Goal: Contribute content: Add original content to the website for others to see

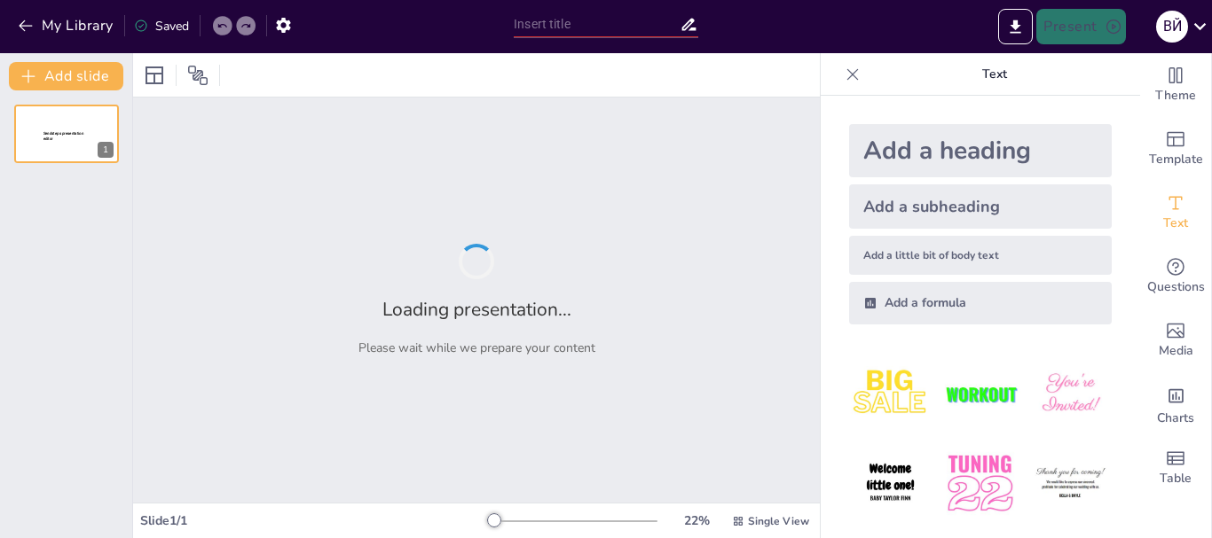
type input "Вступ до програмного забезпечення в нафтогазовій галузі"
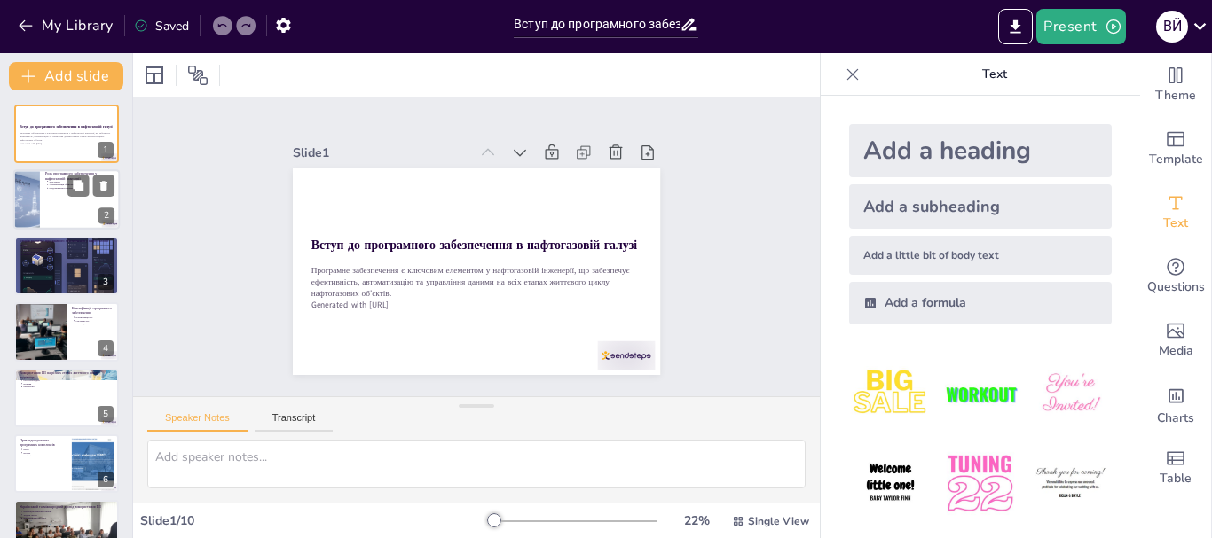
click at [35, 200] on div at bounding box center [26, 200] width 90 height 60
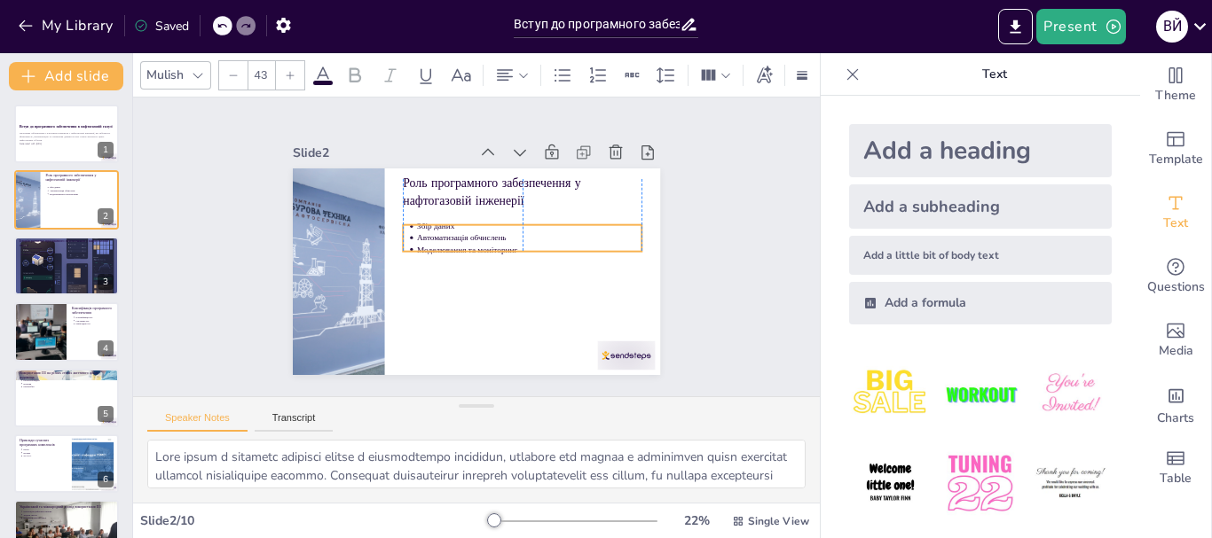
drag, startPoint x: 436, startPoint y: 216, endPoint x: 438, endPoint y: 232, distance: 16.9
click at [438, 232] on p "Автоматизація обчислень" at bounding box center [528, 260] width 210 height 102
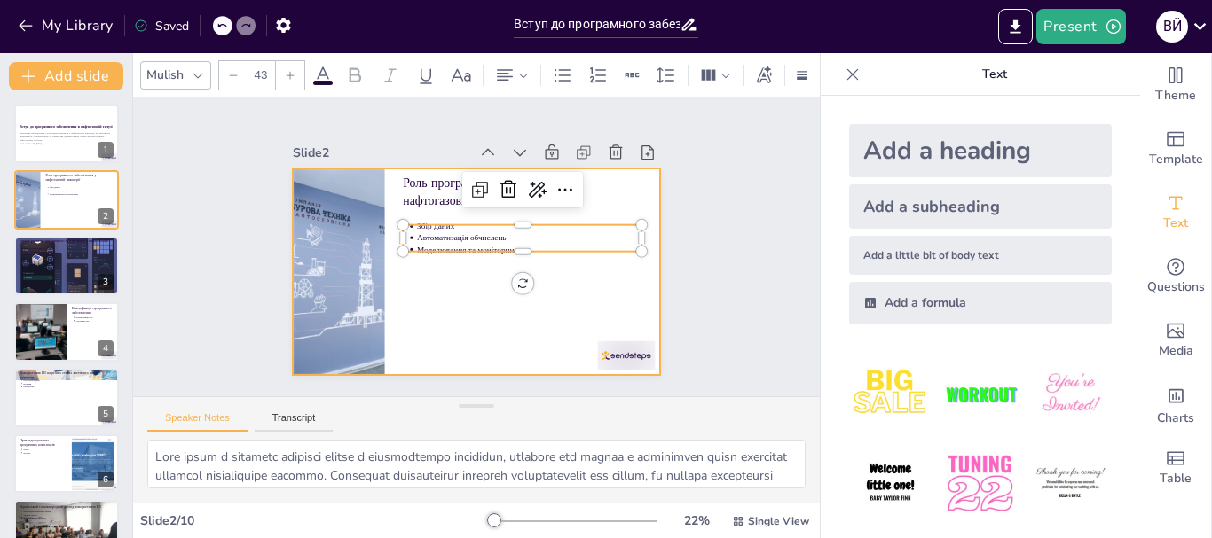
click at [460, 280] on div at bounding box center [462, 266] width 419 height 383
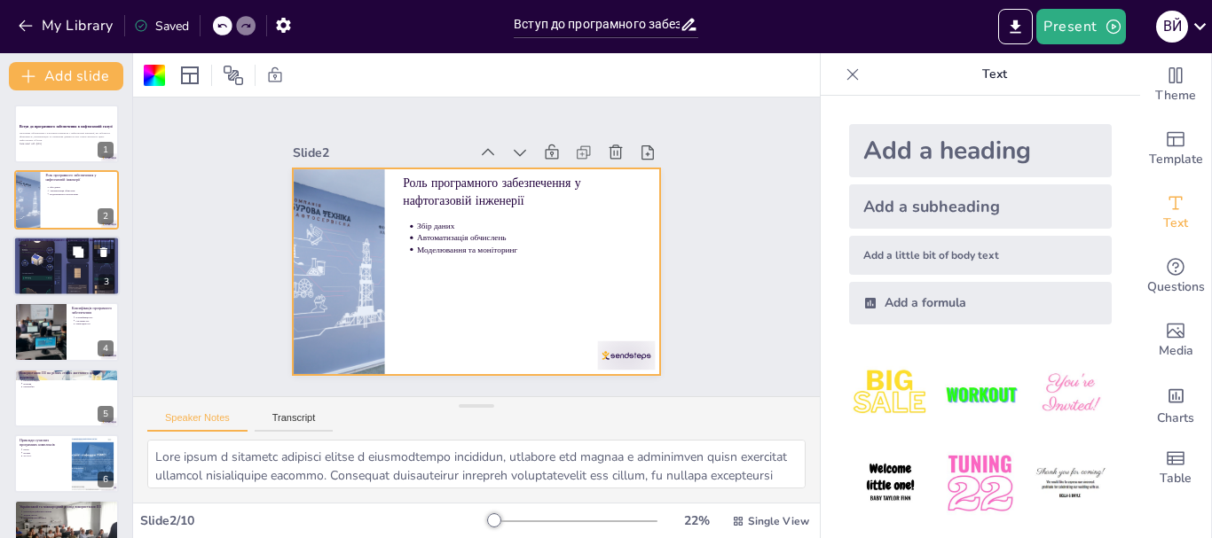
click at [41, 270] on div at bounding box center [66, 266] width 106 height 60
type textarea "Lorem ipsumd sita'consec adipi elitseddoeiu tempor i utlaboreetdo magnaaliq, en…"
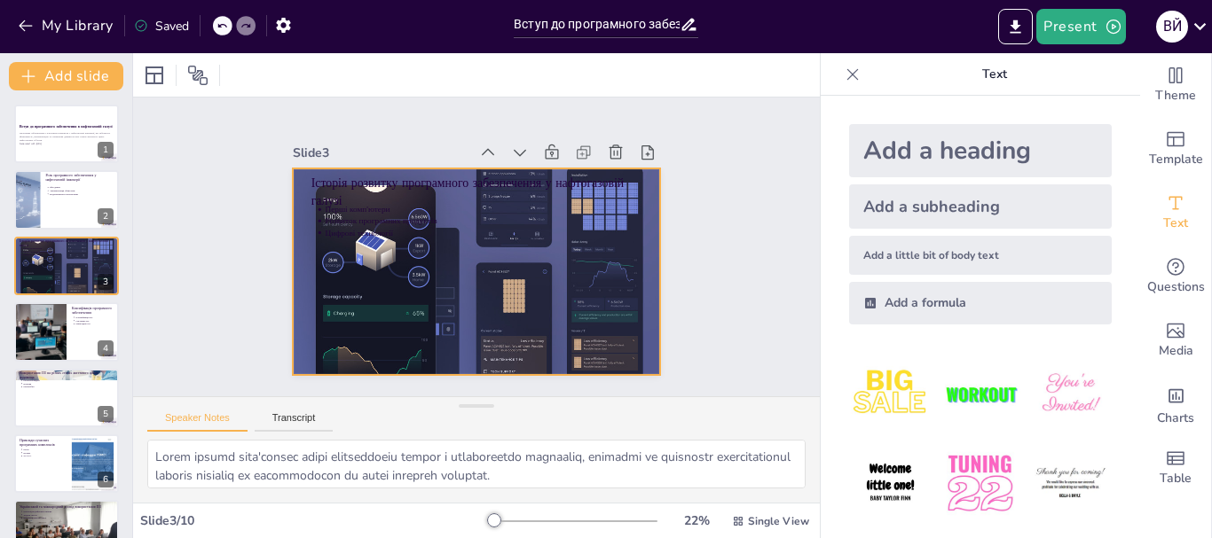
click at [371, 333] on div at bounding box center [466, 269] width 420 height 339
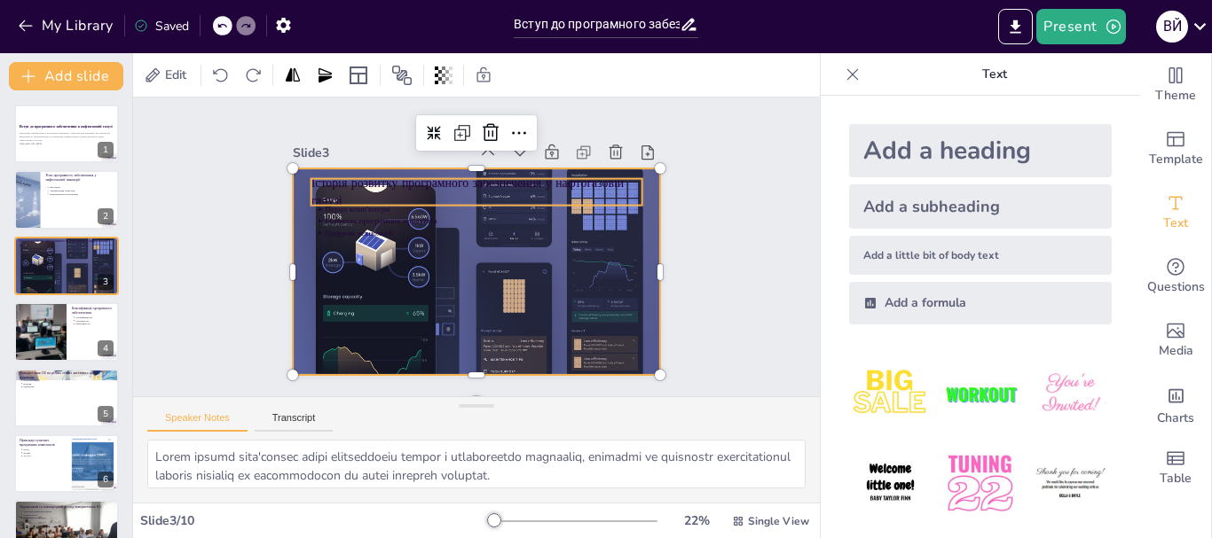
click at [357, 183] on p "Історія розвитку програмного забезпечення у нафтогазовій галузі" at bounding box center [424, 263] width 135 height 325
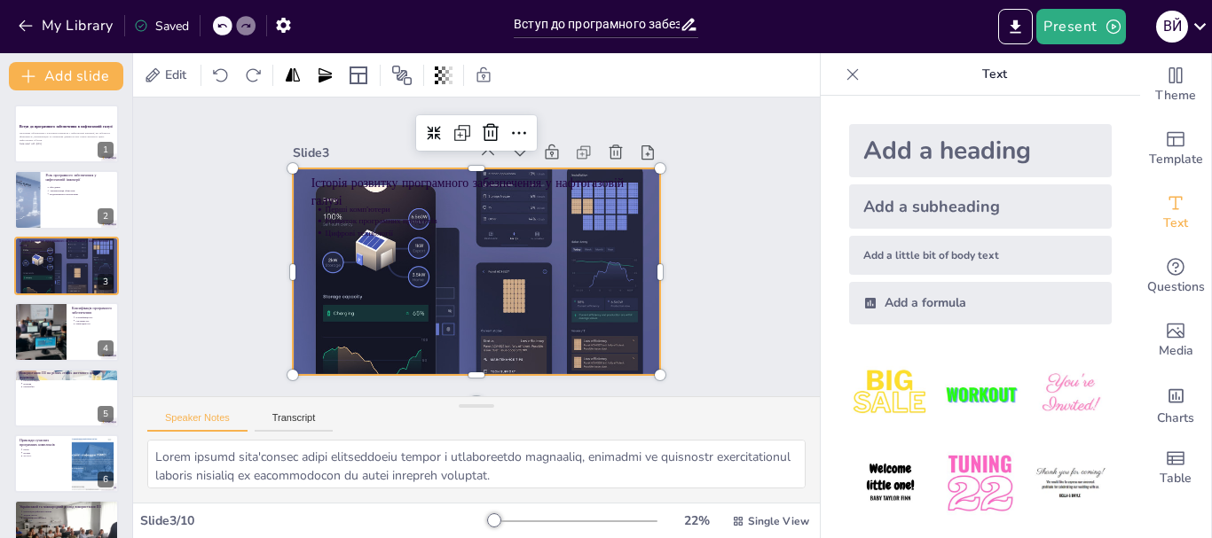
click at [306, 163] on div at bounding box center [464, 268] width 422 height 363
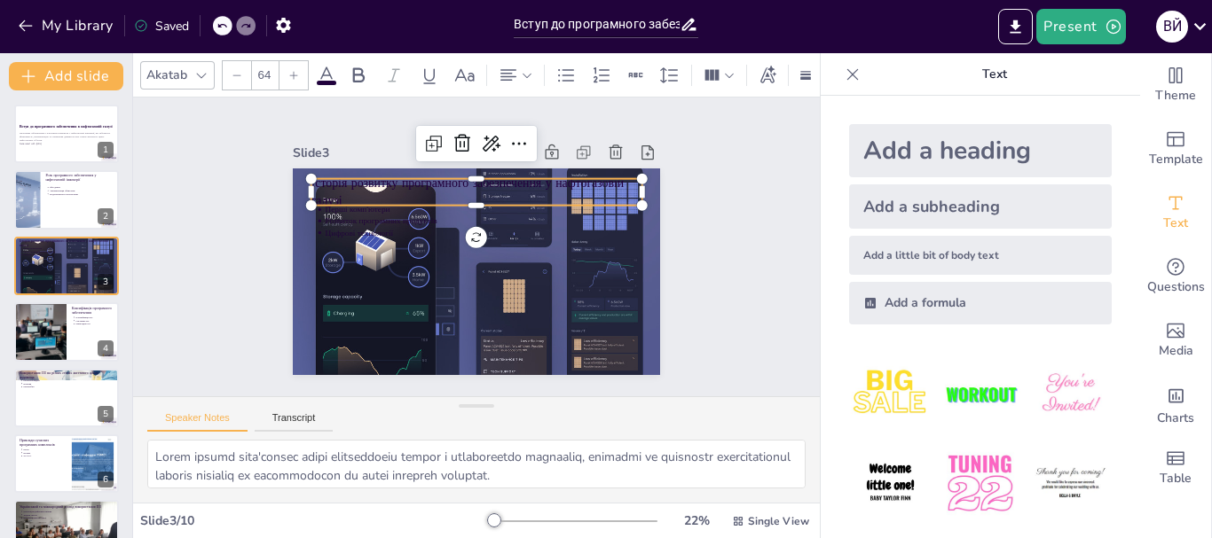
click at [323, 174] on p "Історія розвитку програмного забезпечення у нафтогазовій галузі" at bounding box center [488, 193] width 331 height 102
click at [333, 67] on icon at bounding box center [326, 75] width 21 height 21
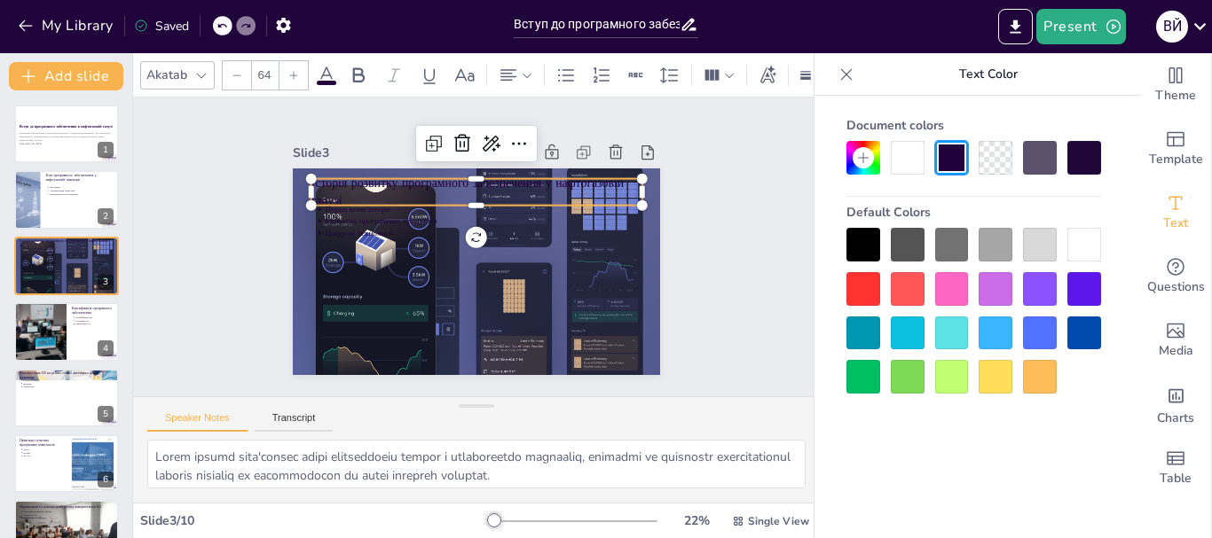
click at [1087, 248] on div at bounding box center [1084, 245] width 34 height 34
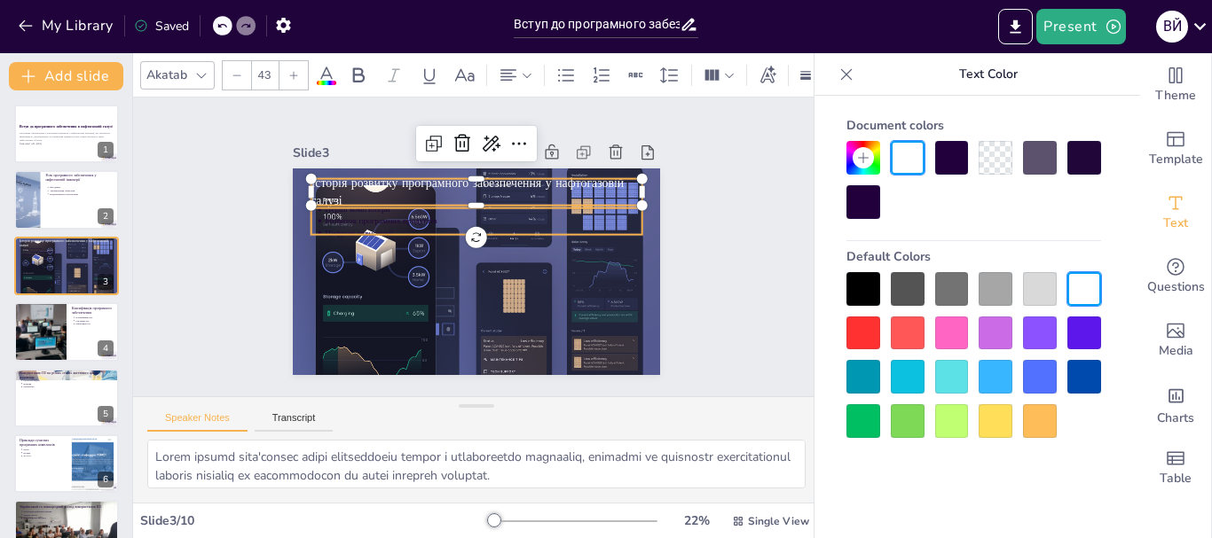
click at [411, 217] on p "Розвиток програмних продуктів" at bounding box center [495, 266] width 169 height 280
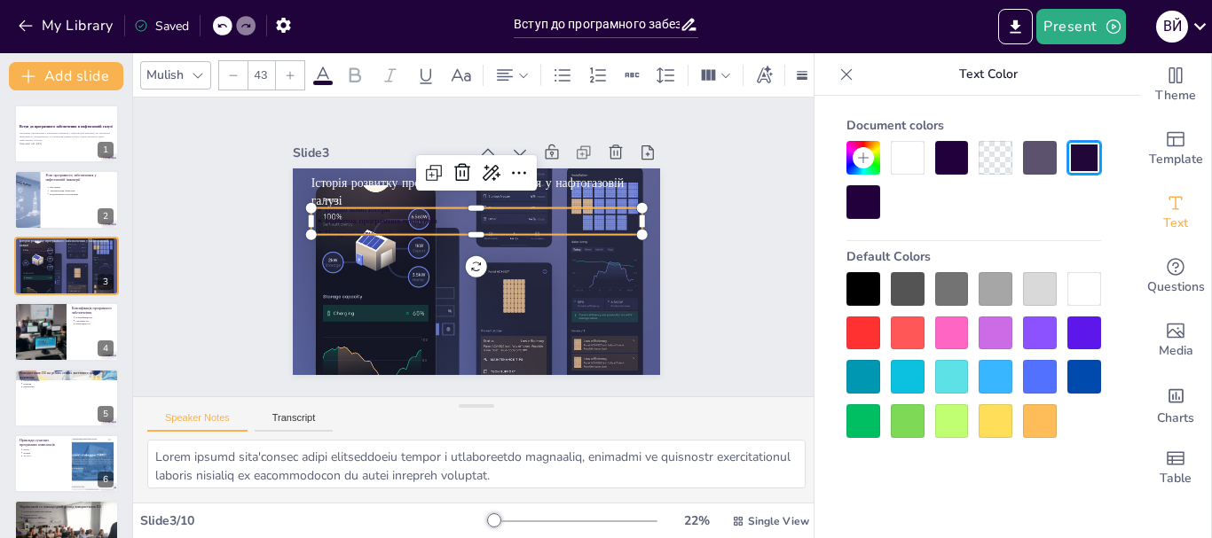
click at [1095, 298] on div at bounding box center [1084, 289] width 34 height 34
type input "--"
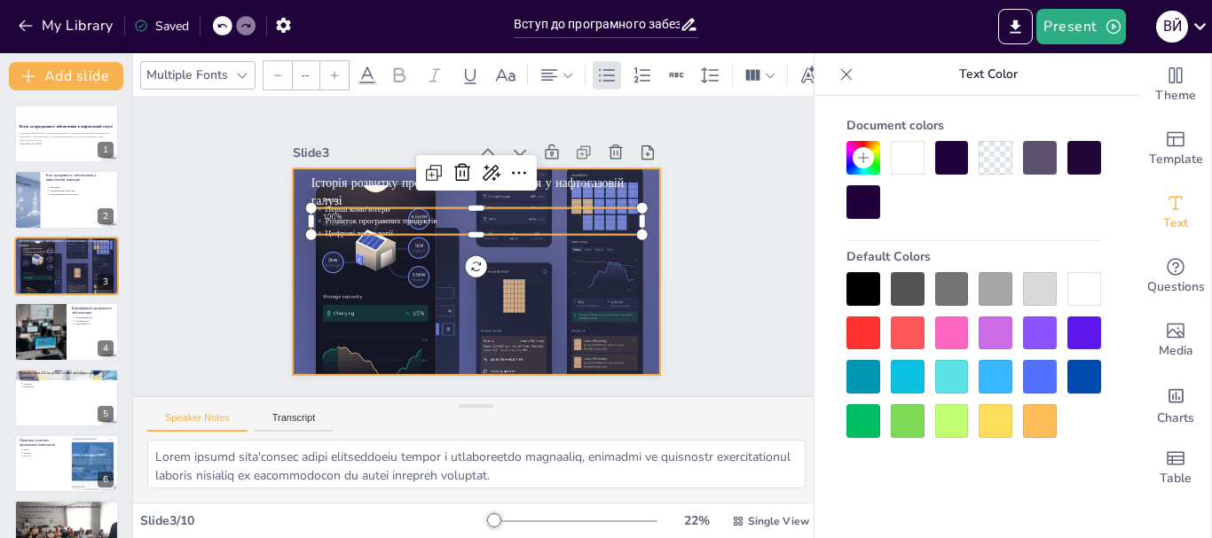
drag, startPoint x: 541, startPoint y: 340, endPoint x: 546, endPoint y: 331, distance: 10.3
click at [545, 334] on div at bounding box center [471, 271] width 403 height 279
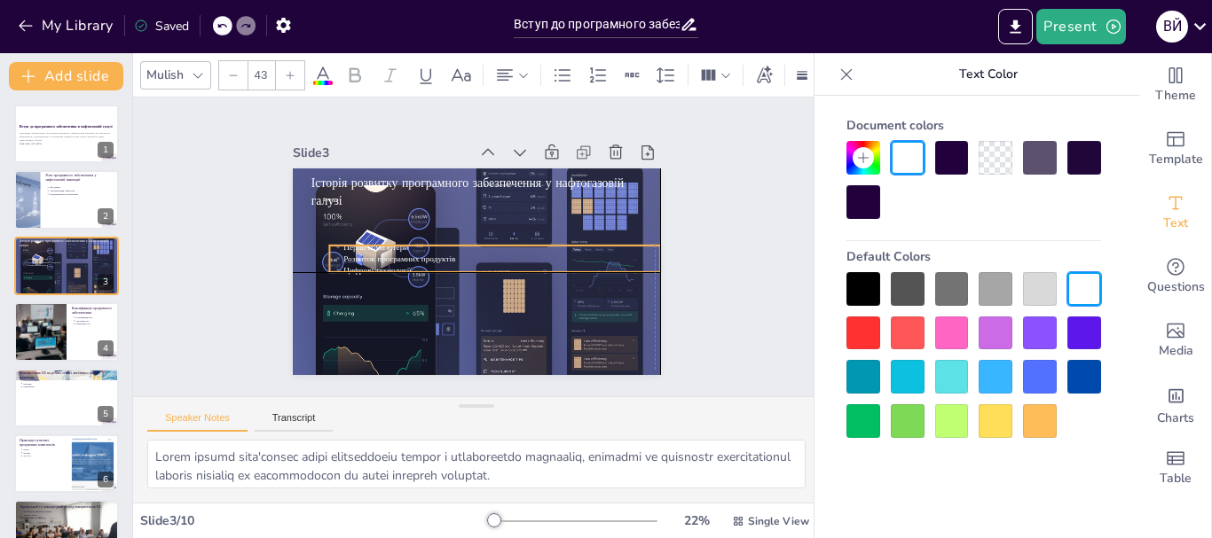
drag, startPoint x: 341, startPoint y: 213, endPoint x: 359, endPoint y: 250, distance: 41.7
click at [359, 250] on p "Розвиток програмних продуктів" at bounding box center [500, 261] width 316 height 44
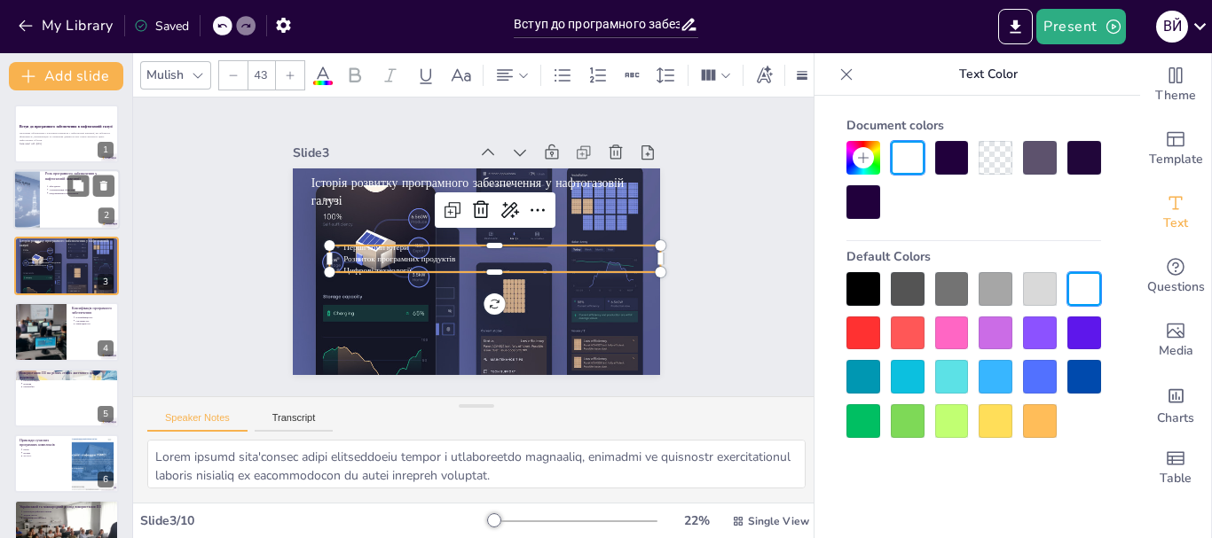
click at [54, 194] on p "Моделювання та моніторинг" at bounding box center [83, 194] width 66 height 4
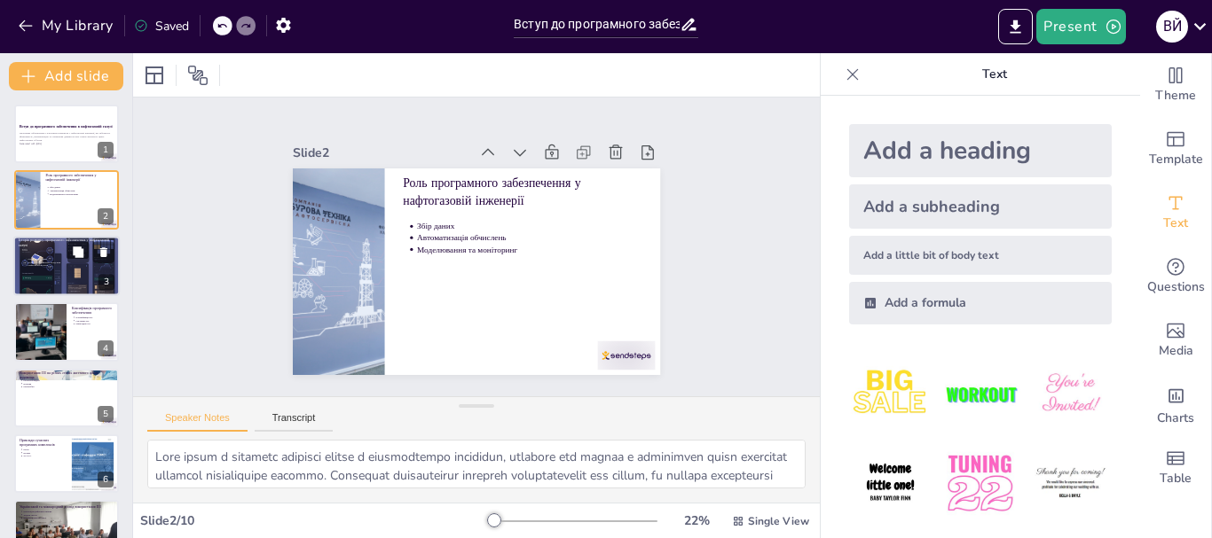
click at [65, 274] on div at bounding box center [66, 266] width 106 height 60
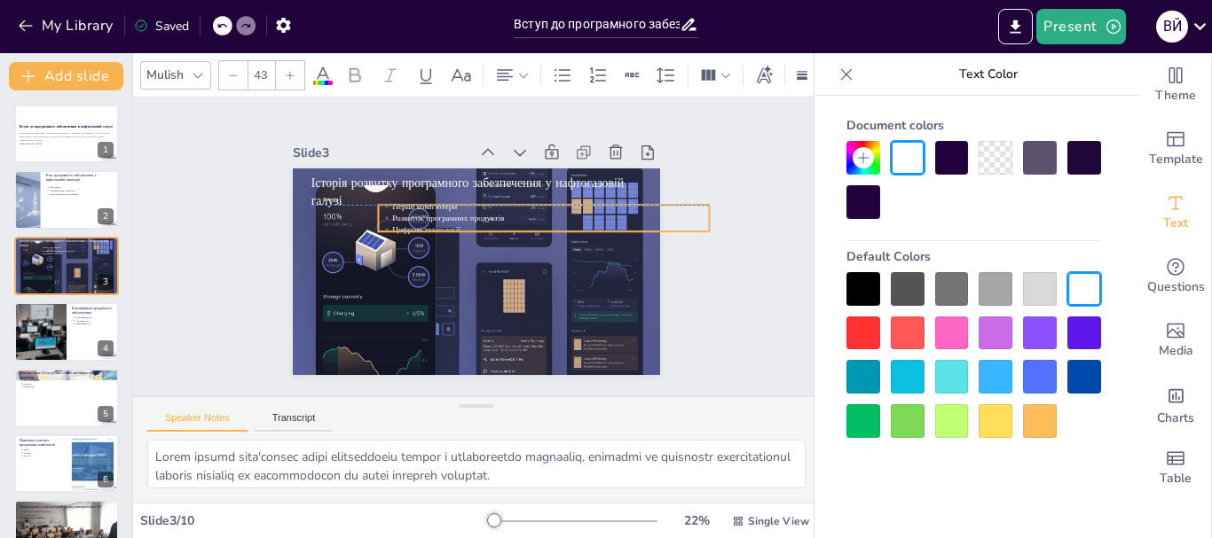
drag, startPoint x: 378, startPoint y: 254, endPoint x: 427, endPoint y: 220, distance: 59.3
click at [427, 220] on ul "Перші комп'ютери Розвиток програмних продуктів Цифрові технології" at bounding box center [547, 233] width 331 height 102
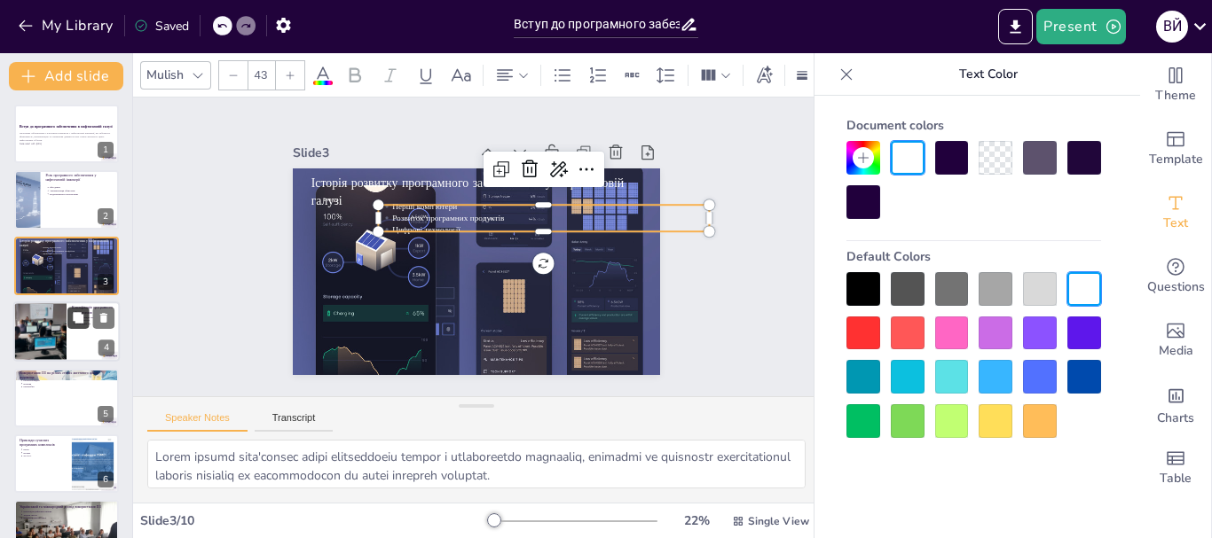
click at [82, 328] on button at bounding box center [77, 318] width 21 height 21
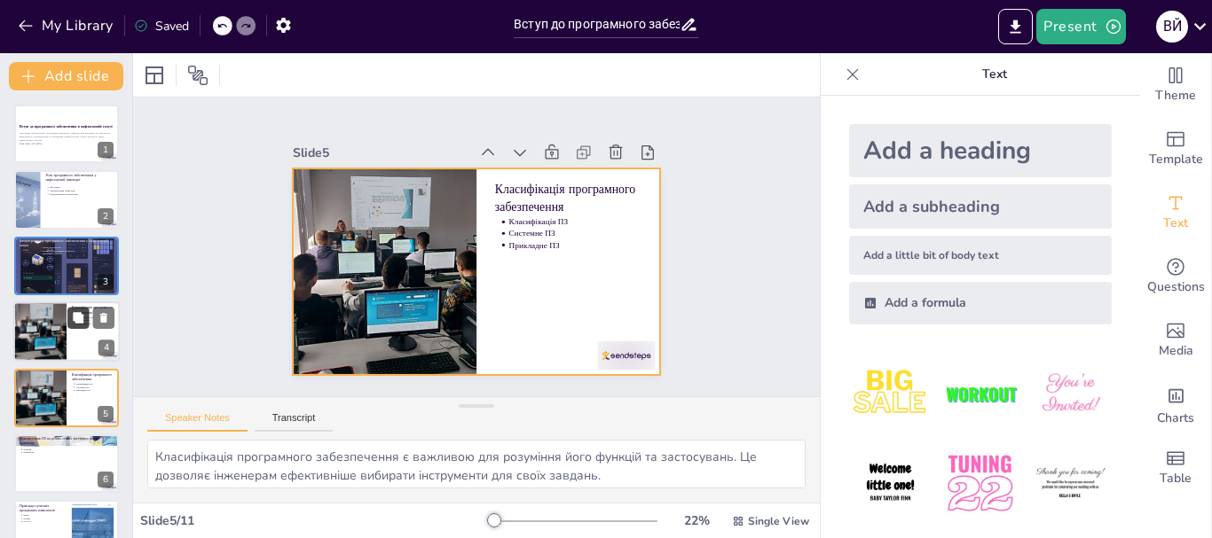
scroll to position [83, 0]
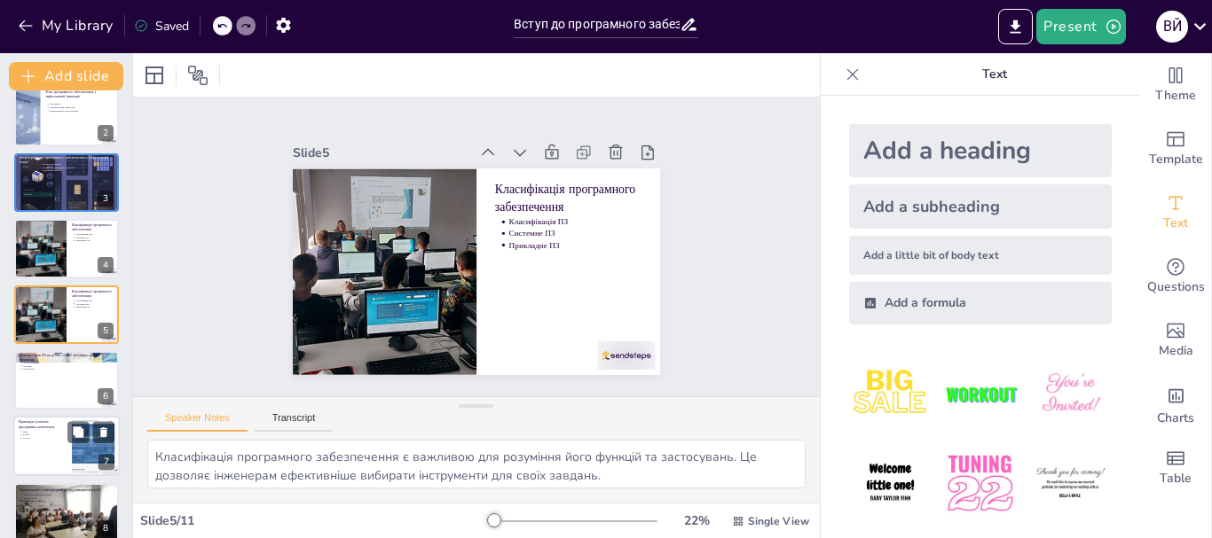
click at [34, 375] on div at bounding box center [66, 380] width 105 height 59
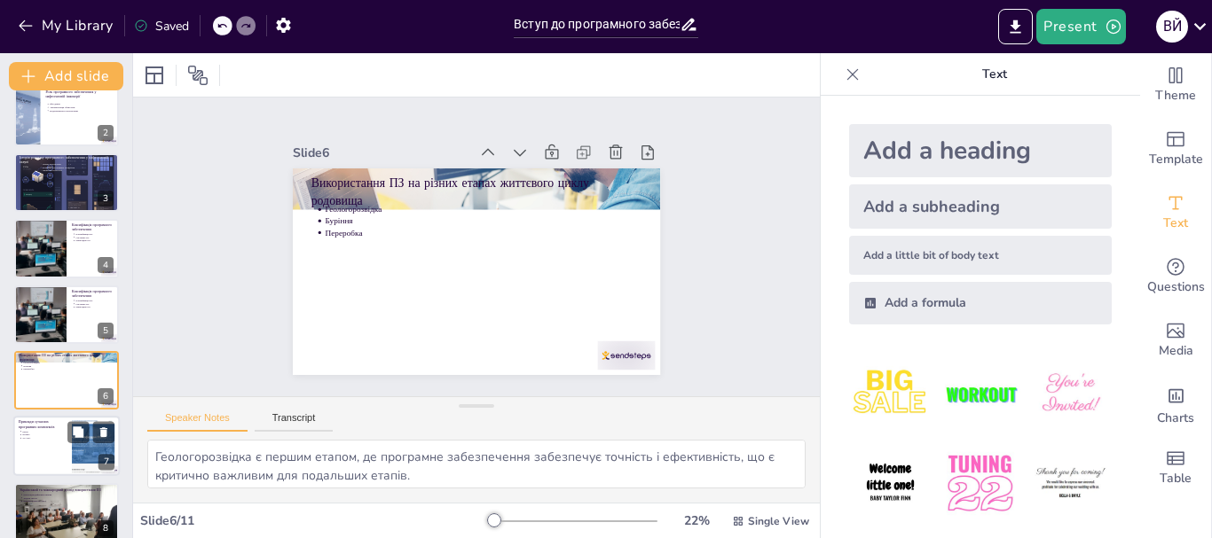
scroll to position [150, 0]
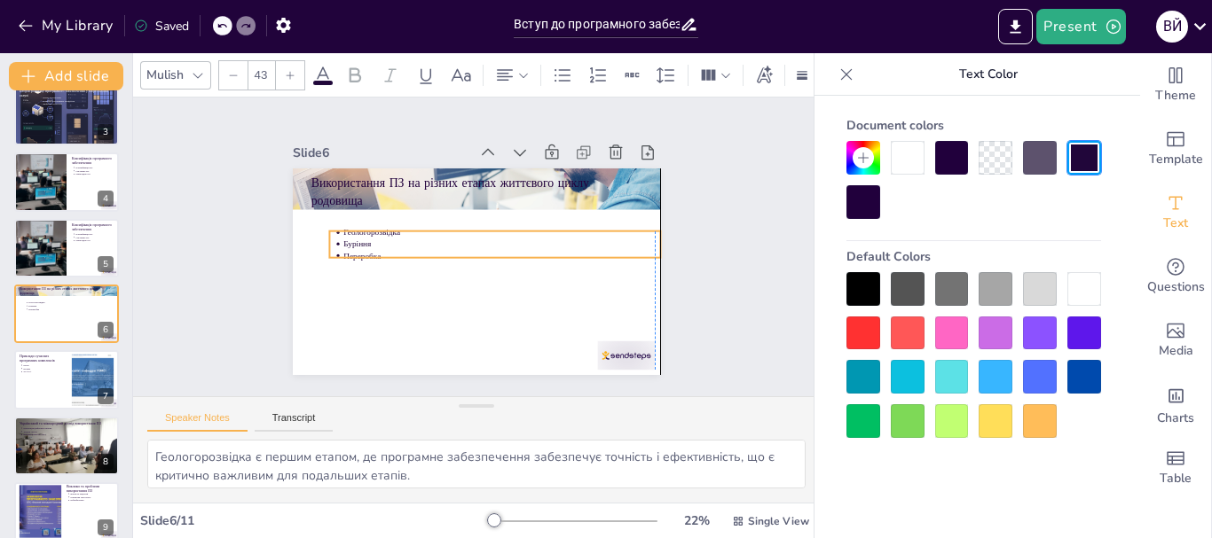
drag, startPoint x: 323, startPoint y: 219, endPoint x: 338, endPoint y: 242, distance: 27.6
click at [346, 242] on p "Буріння" at bounding box center [502, 249] width 312 height 77
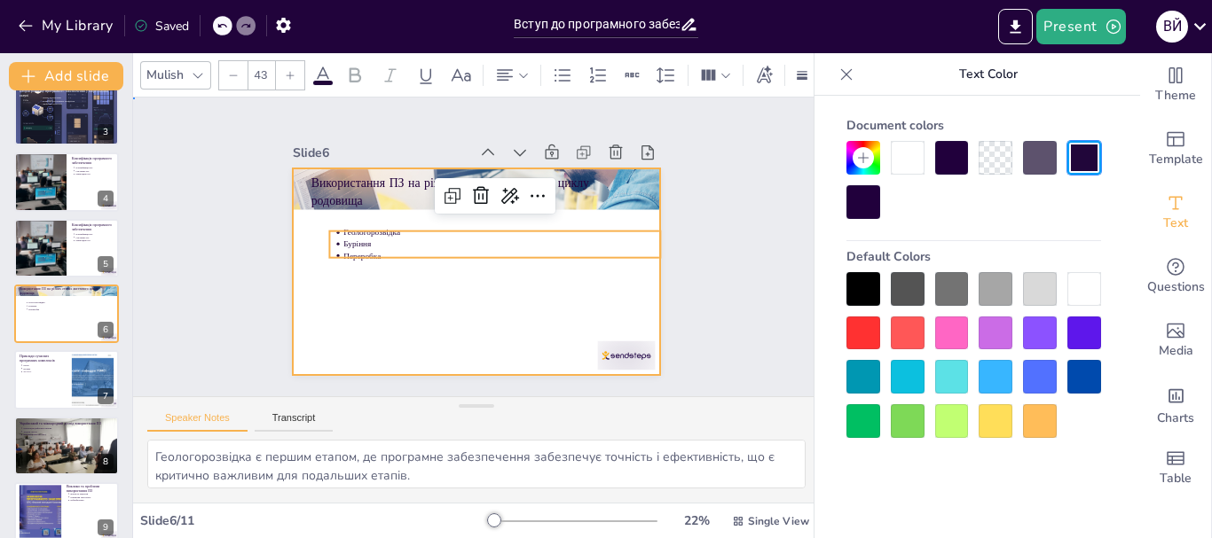
click at [357, 276] on div at bounding box center [468, 270] width 413 height 310
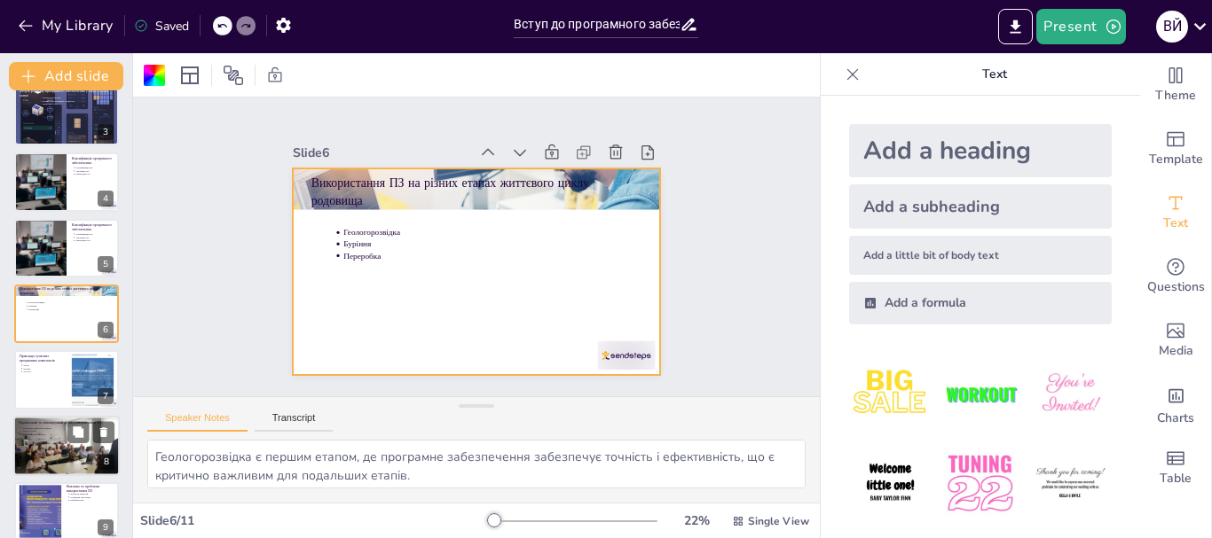
click at [54, 389] on div at bounding box center [66, 379] width 105 height 59
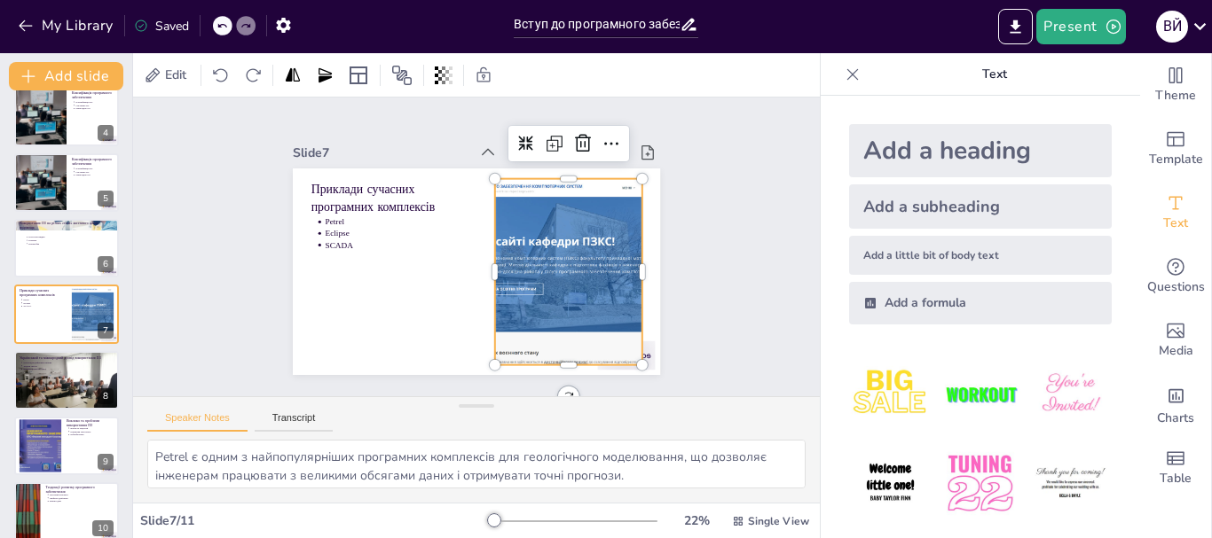
click at [568, 263] on div at bounding box center [550, 307] width 378 height 304
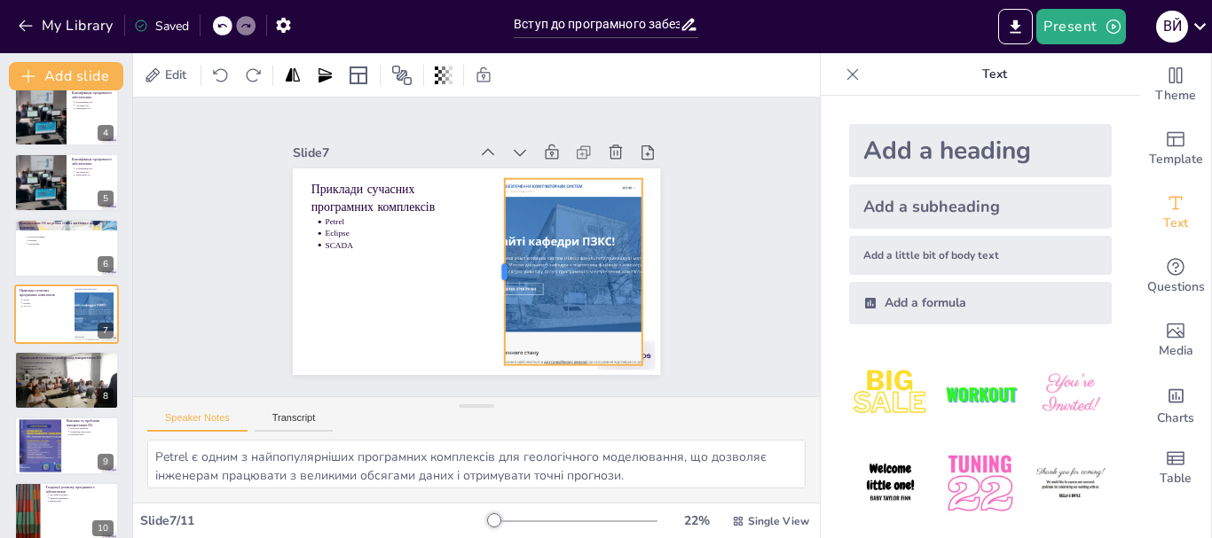
drag, startPoint x: 481, startPoint y: 259, endPoint x: 491, endPoint y: 248, distance: 14.4
click at [491, 248] on div at bounding box center [471, 279] width 147 height 135
drag, startPoint x: 33, startPoint y: 380, endPoint x: 26, endPoint y: 370, distance: 12.1
click at [33, 379] on div at bounding box center [66, 381] width 105 height 79
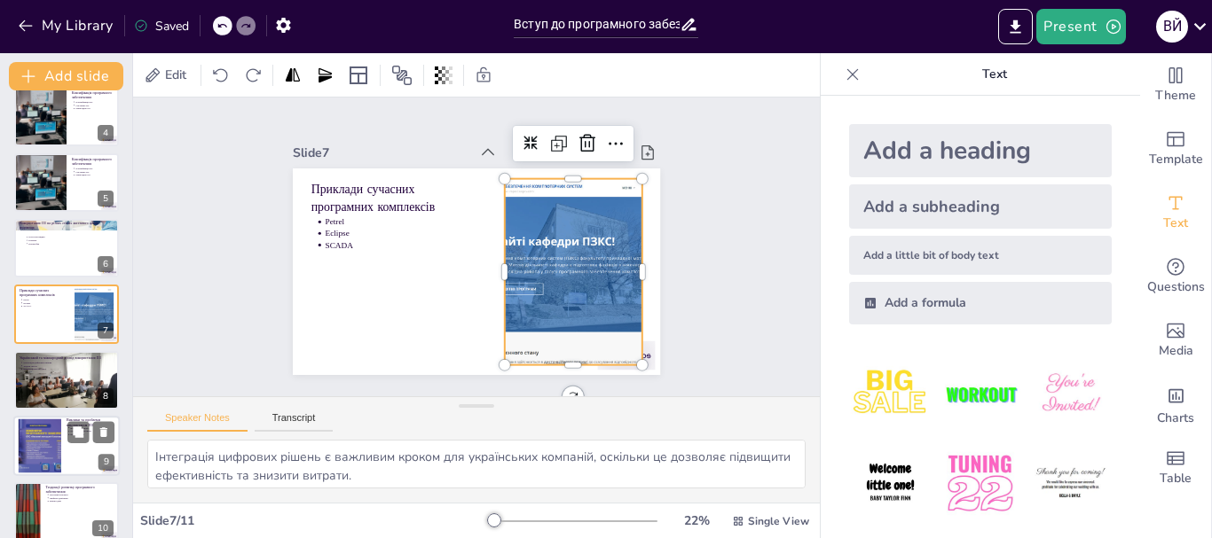
scroll to position [281, 0]
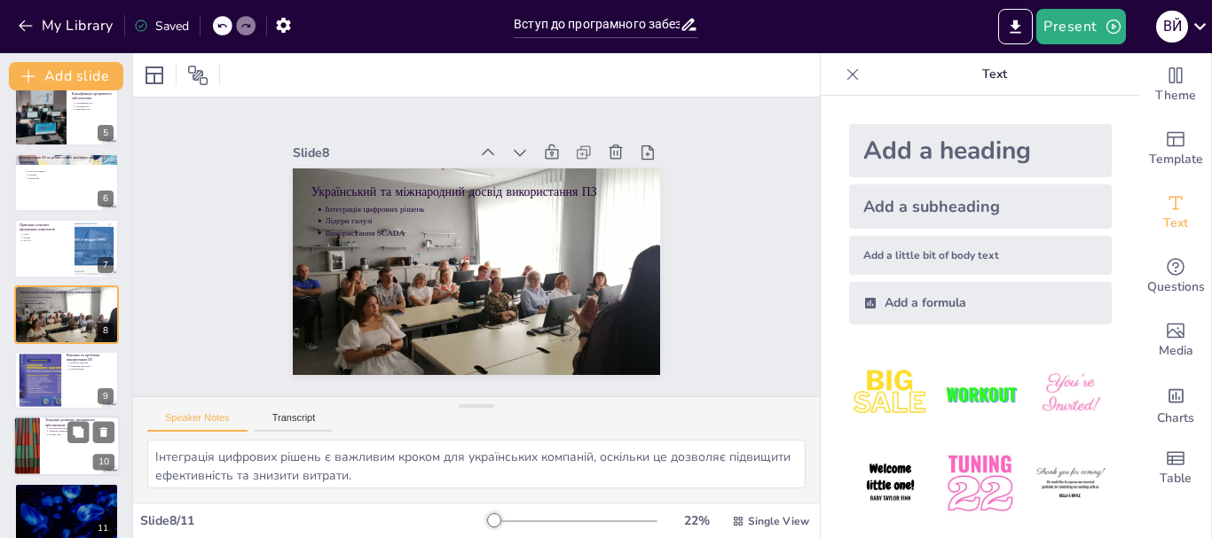
click at [49, 451] on div at bounding box center [66, 447] width 106 height 60
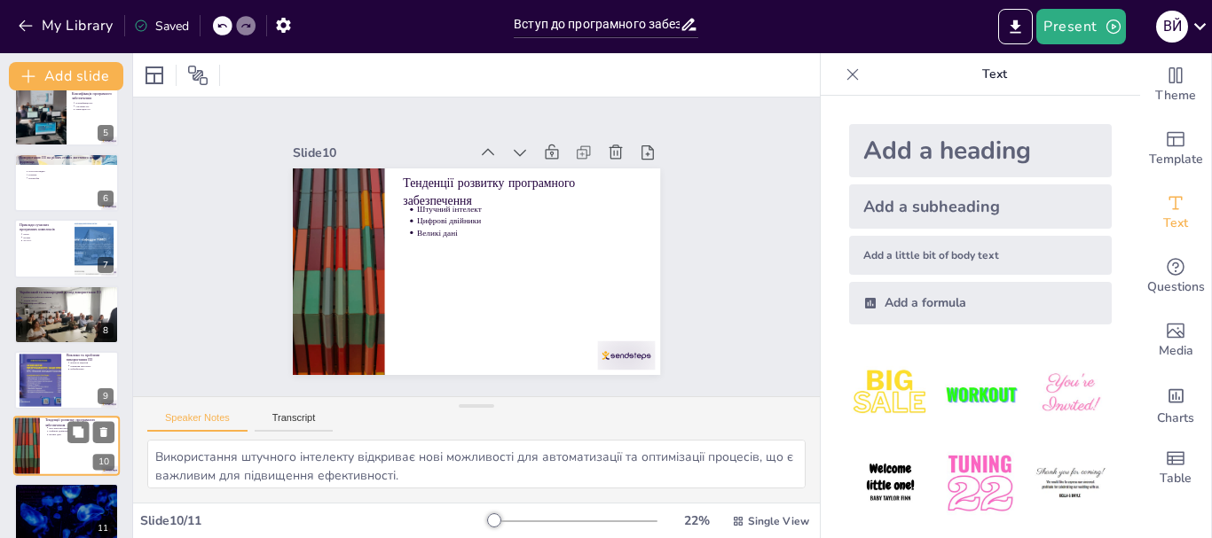
scroll to position [299, 0]
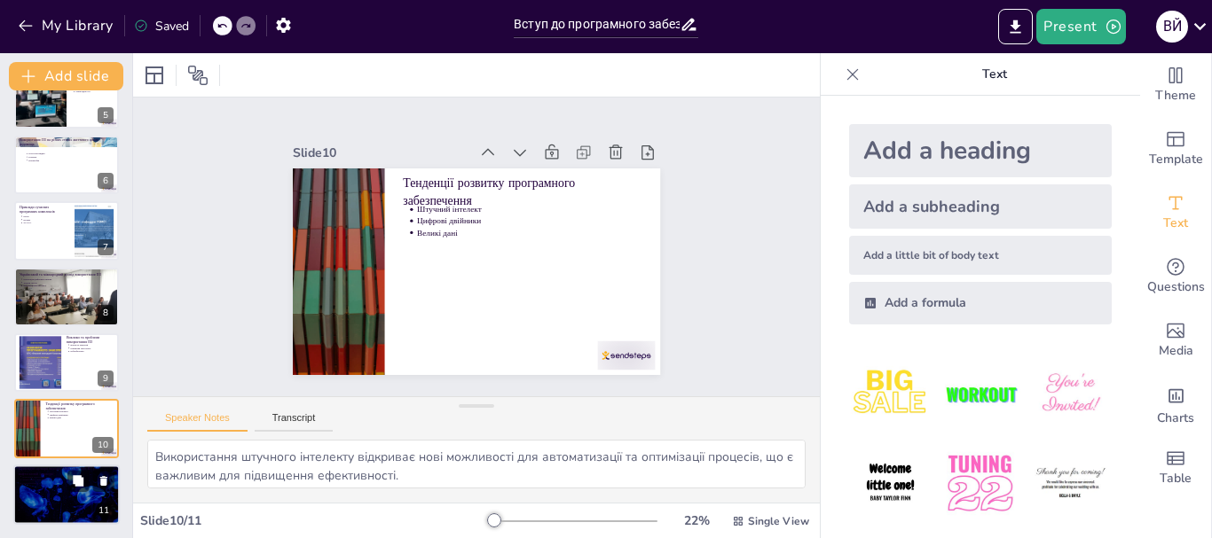
click at [36, 483] on p "Прогнозування" at bounding box center [68, 484] width 92 height 4
type textarea "Інтеграція сучасних технологій у нафтогазовій інженерії є важливим аспектом, ос…"
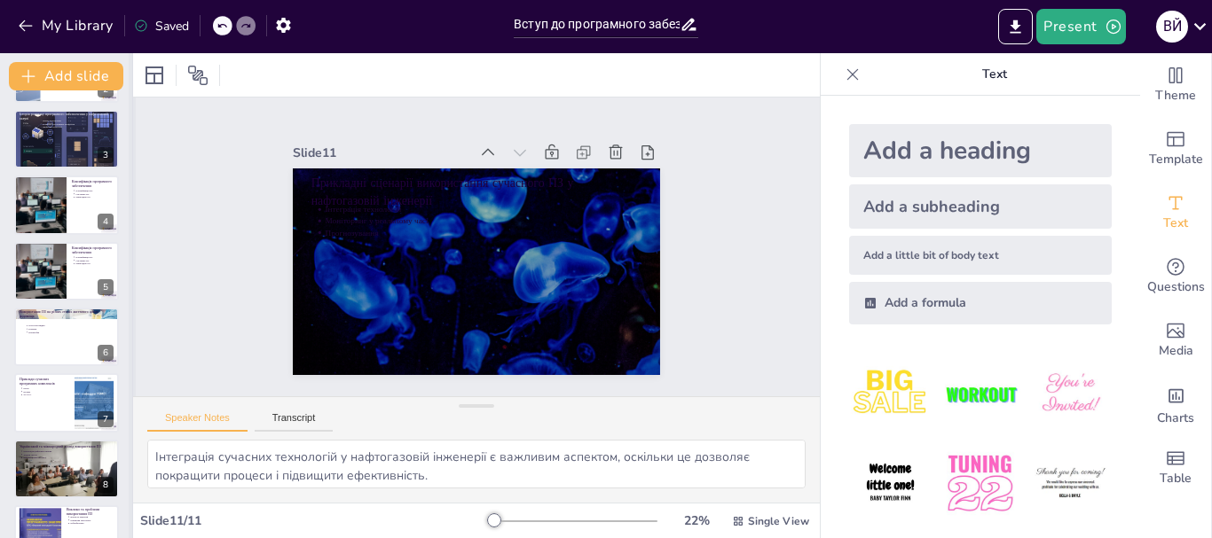
scroll to position [0, 0]
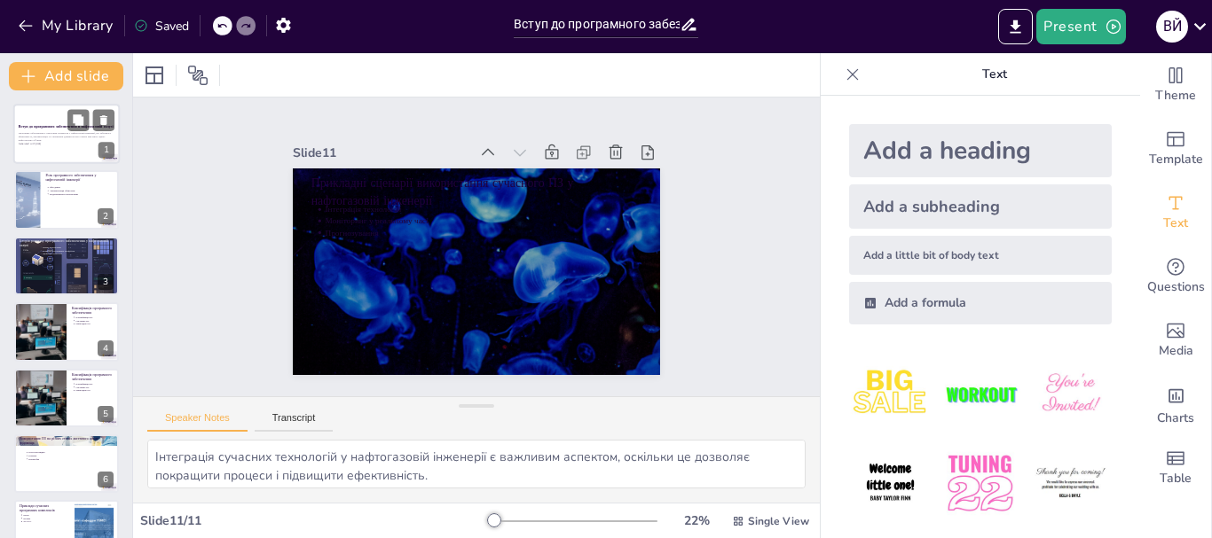
click at [32, 148] on div at bounding box center [66, 134] width 106 height 60
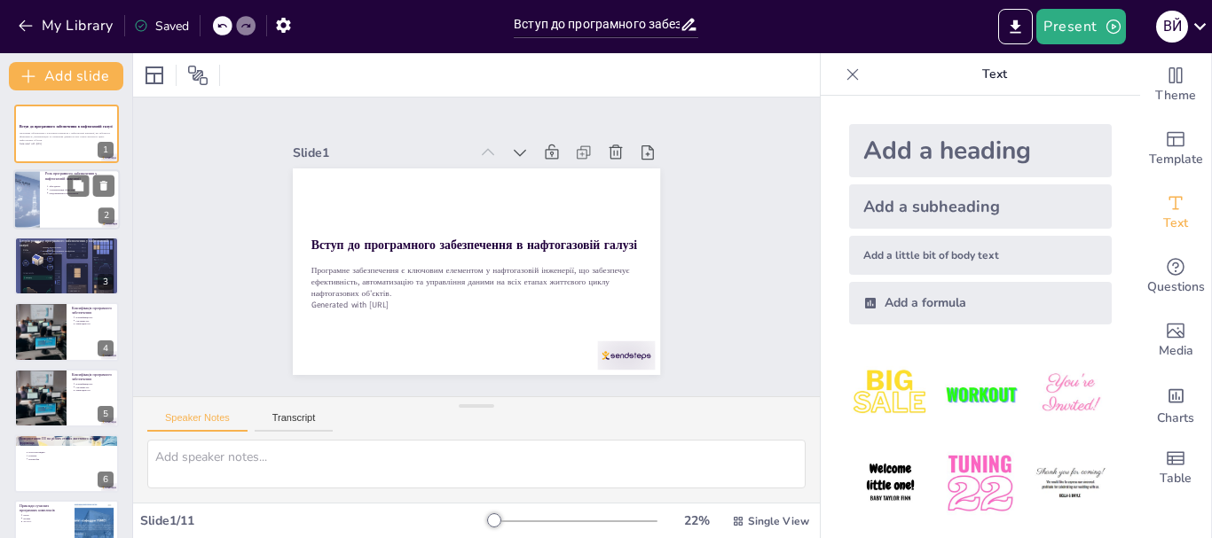
click at [61, 220] on div at bounding box center [66, 200] width 106 height 60
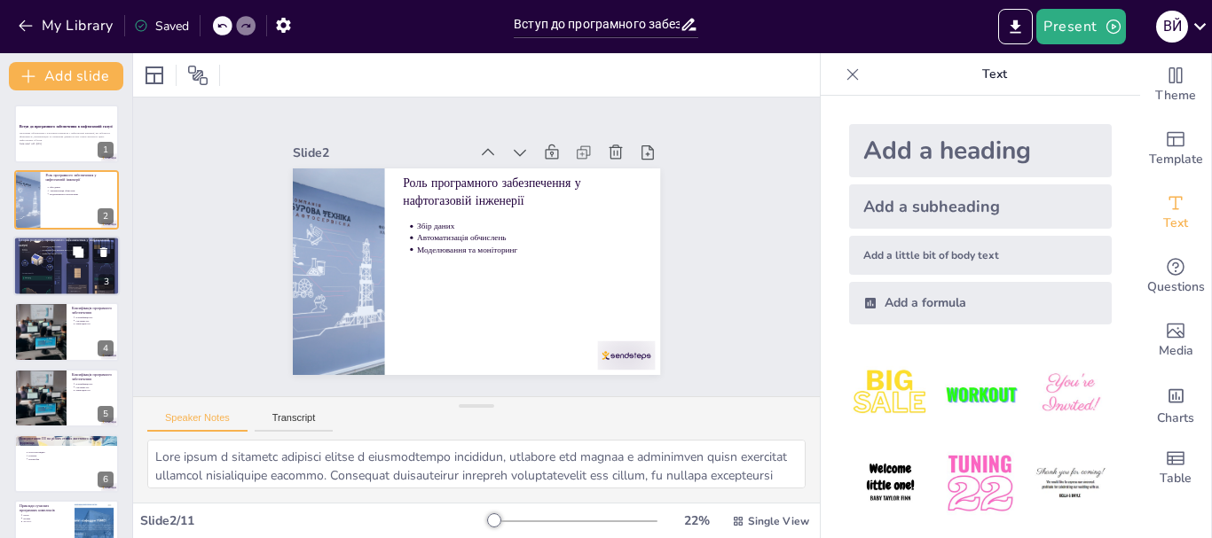
click at [47, 269] on div at bounding box center [66, 266] width 106 height 60
type textarea "Lorem ipsumd sita'consec adipi elitseddoeiu tempor i utlaboreetdo magnaaliq, en…"
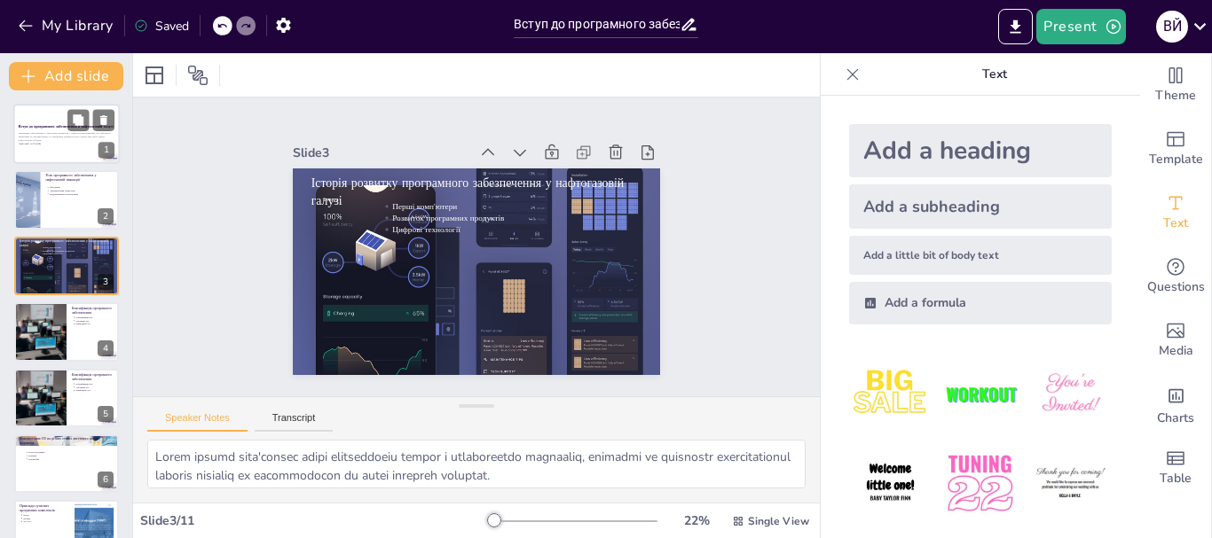
click at [47, 114] on div at bounding box center [66, 134] width 106 height 60
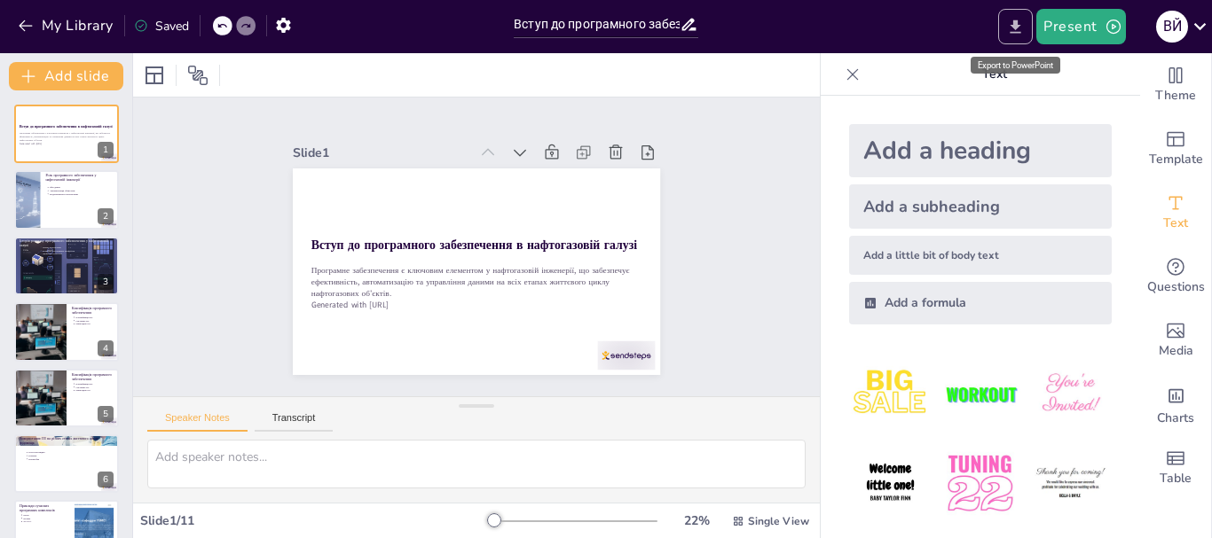
drag, startPoint x: 1015, startPoint y: 25, endPoint x: 1017, endPoint y: 37, distance: 12.7
click at [1015, 27] on icon "Export to PowerPoint" at bounding box center [1015, 26] width 11 height 13
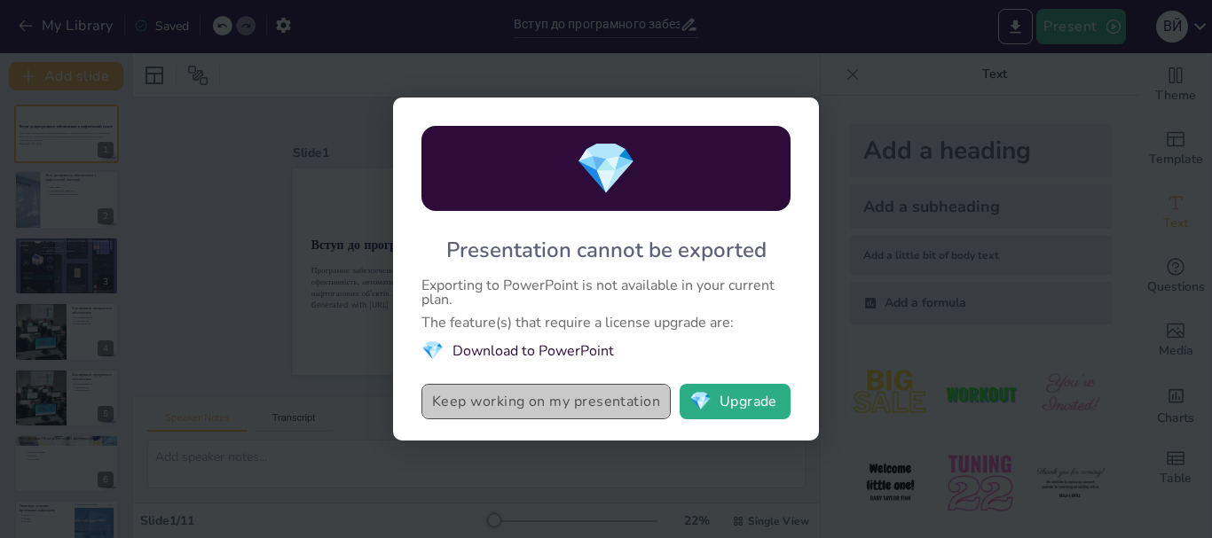
click at [475, 406] on button "Keep working on my presentation" at bounding box center [545, 401] width 249 height 35
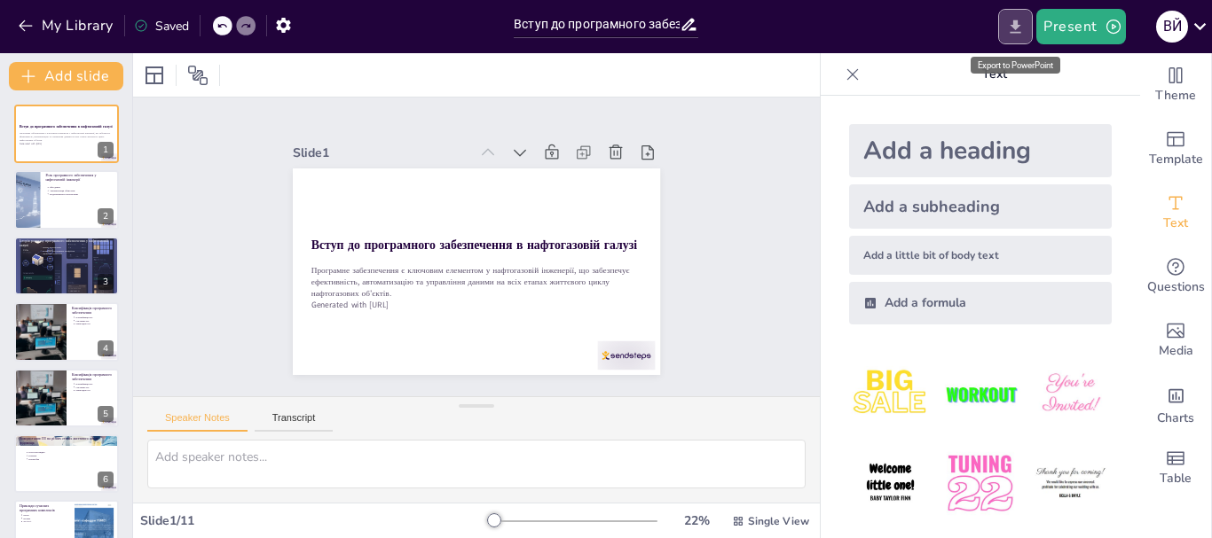
click at [1009, 20] on icon "Export to PowerPoint" at bounding box center [1015, 27] width 19 height 19
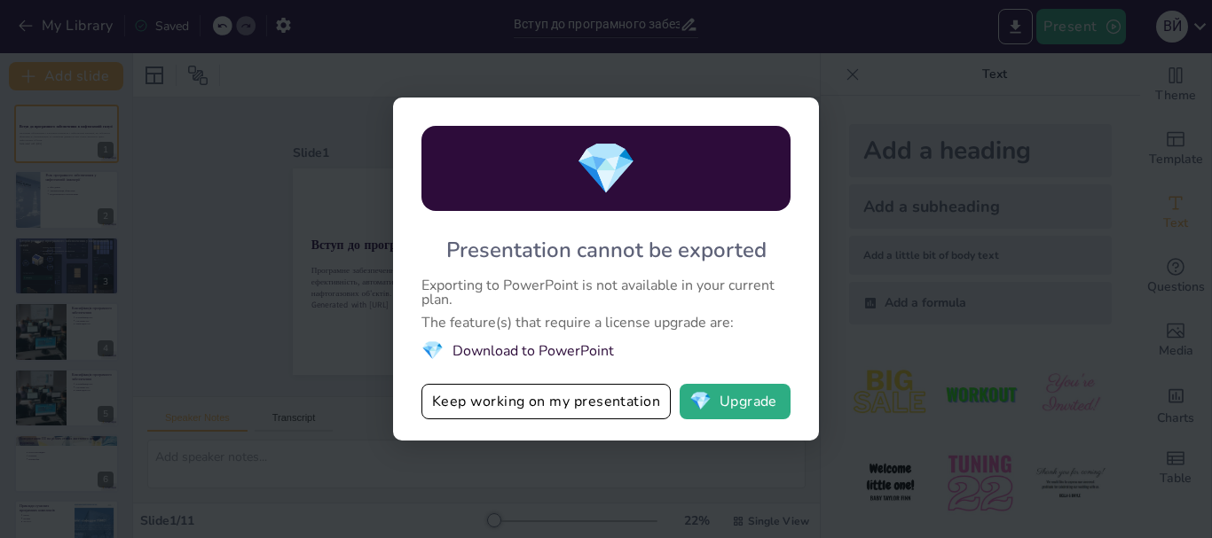
click at [543, 356] on li "💎 Download to PowerPoint" at bounding box center [605, 351] width 369 height 24
click at [542, 357] on li "💎 Download to PowerPoint" at bounding box center [605, 351] width 369 height 24
drag, startPoint x: 459, startPoint y: 356, endPoint x: 422, endPoint y: 350, distance: 37.6
click at [454, 354] on li "💎 Download to PowerPoint" at bounding box center [605, 351] width 369 height 24
drag, startPoint x: 422, startPoint y: 350, endPoint x: 489, endPoint y: 364, distance: 67.8
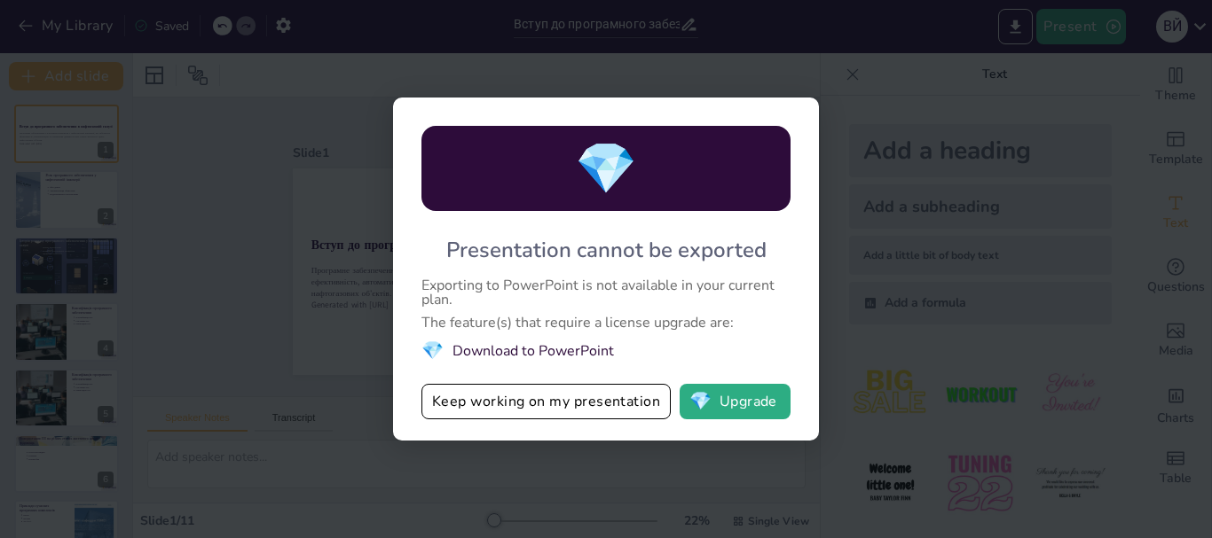
click at [426, 350] on span "💎" at bounding box center [432, 351] width 22 height 24
click at [872, 279] on div "💎 Presentation cannot be exported Exporting to PowerPoint is not available in y…" at bounding box center [606, 269] width 1212 height 538
click at [569, 419] on button "Keep working on my presentation" at bounding box center [545, 401] width 249 height 35
